Goal: Task Accomplishment & Management: Manage account settings

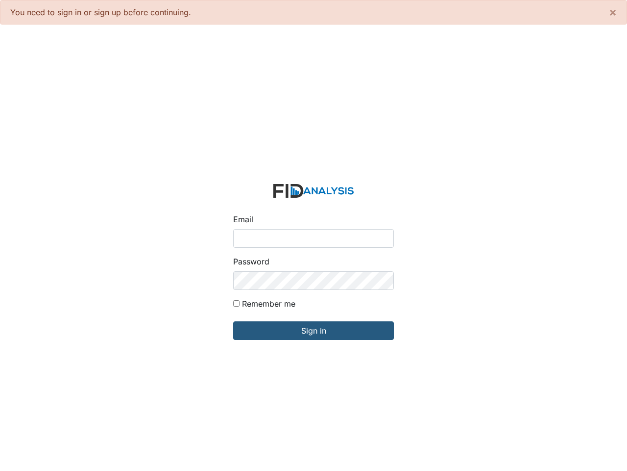
click at [314, 235] on input "Email" at bounding box center [313, 238] width 161 height 19
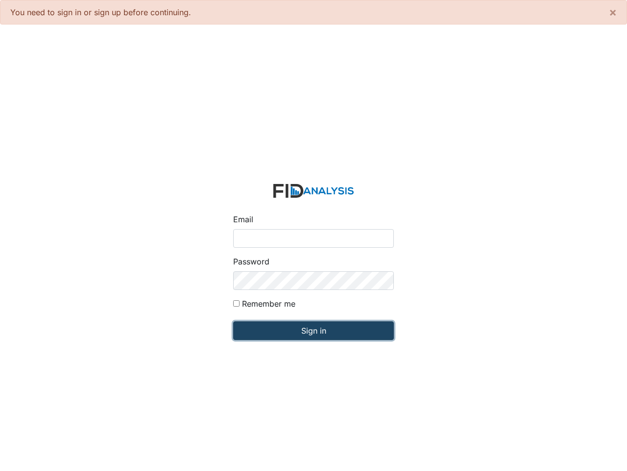
click at [314, 330] on input "Sign in" at bounding box center [313, 330] width 161 height 19
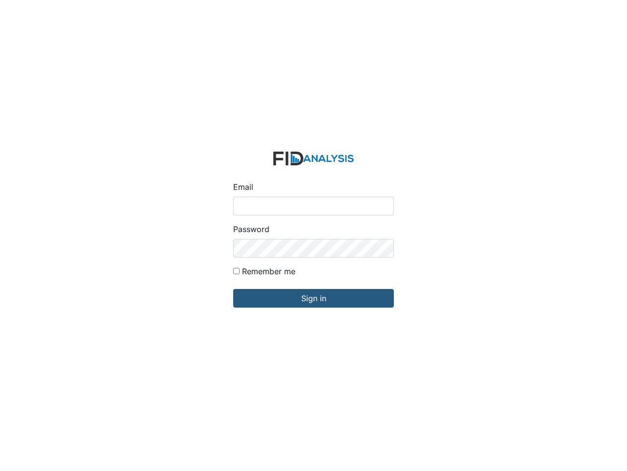
click at [314, 235] on div "Password" at bounding box center [313, 240] width 161 height 34
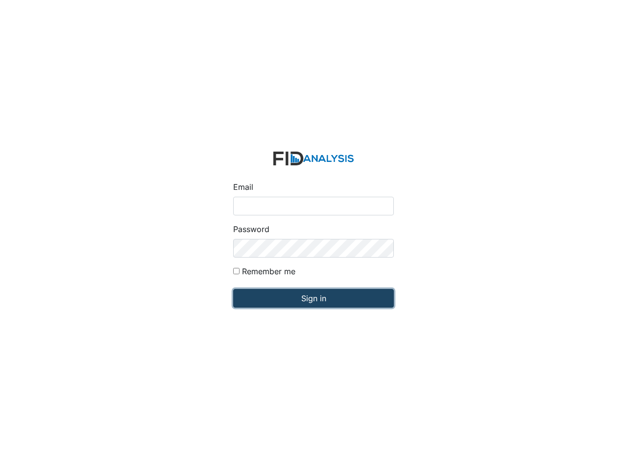
click at [314, 298] on input "Sign in" at bounding box center [313, 298] width 161 height 19
